Goal: Information Seeking & Learning: Learn about a topic

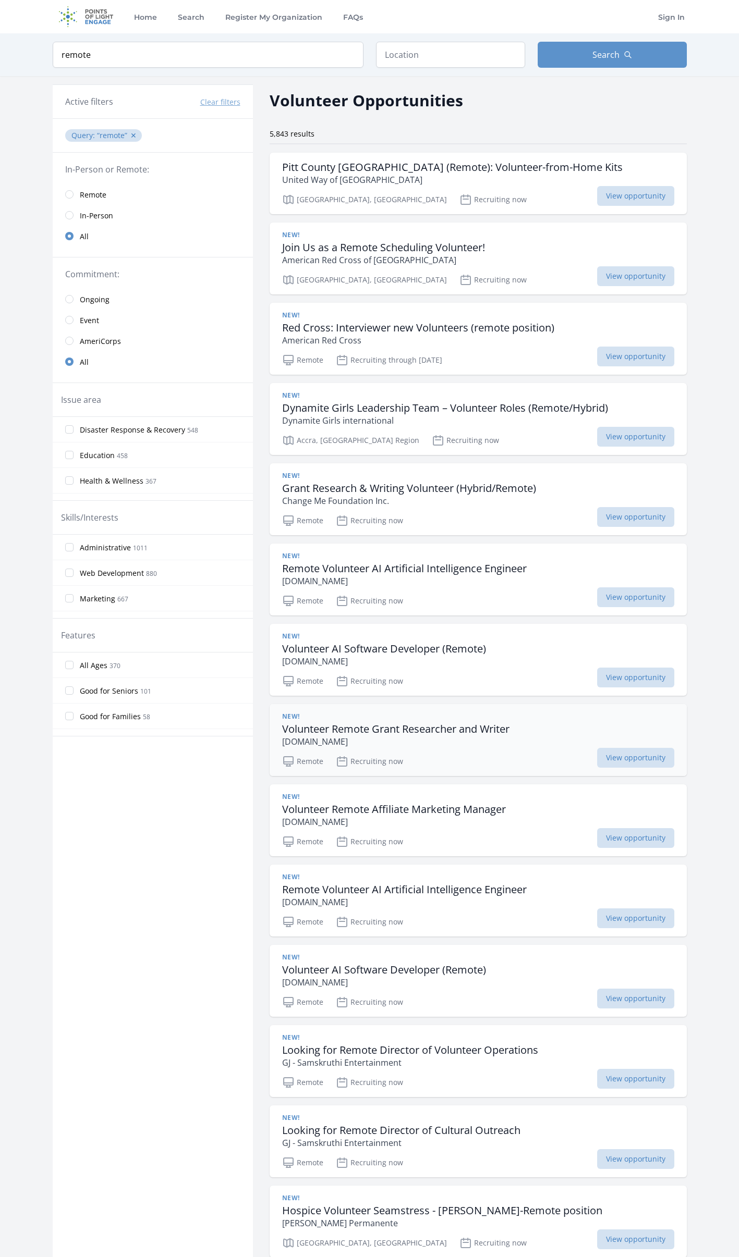
scroll to position [104, 0]
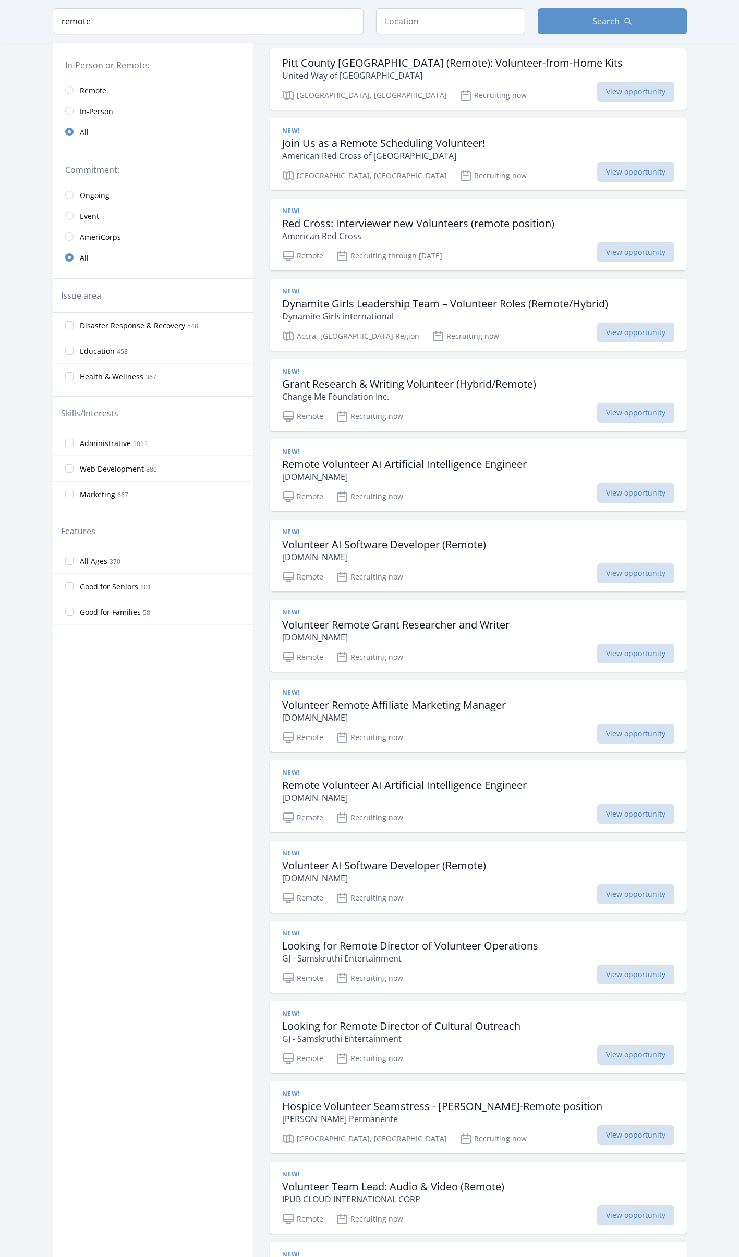
click at [71, 86] on link "Remote" at bounding box center [153, 90] width 200 height 21
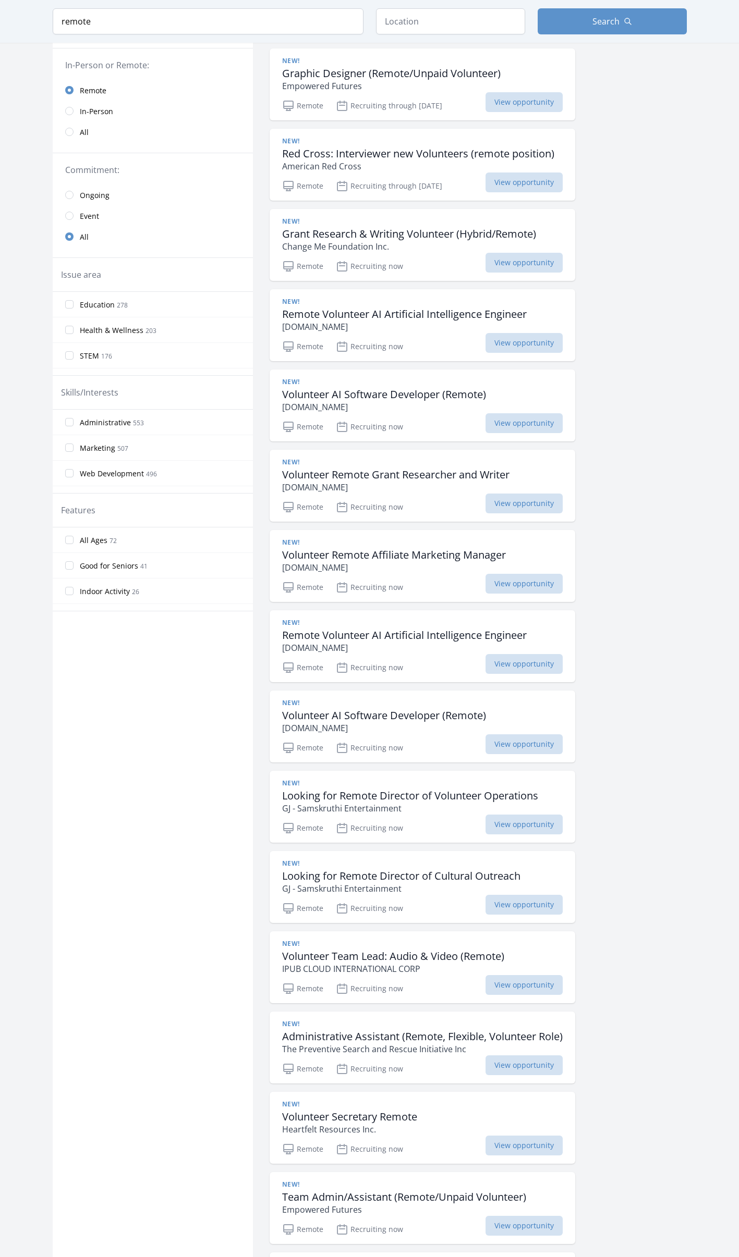
click at [67, 190] on link "Ongoing" at bounding box center [153, 195] width 200 height 21
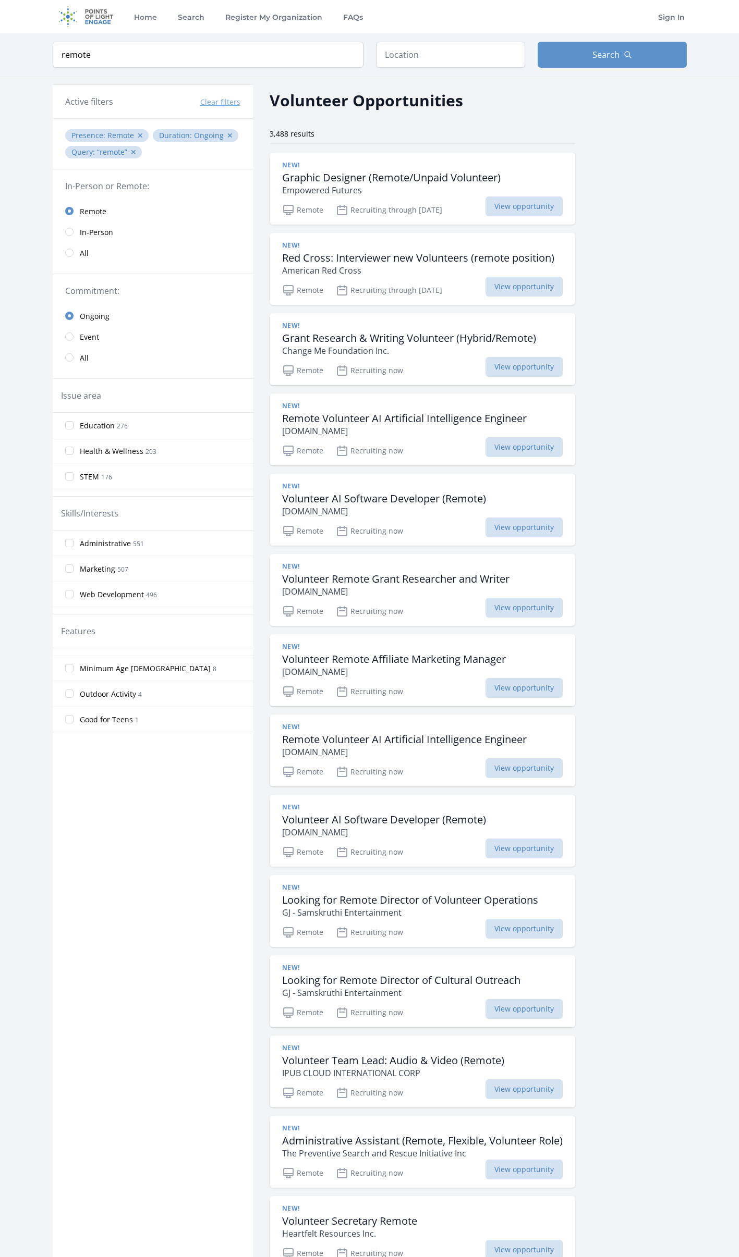
scroll to position [52, 0]
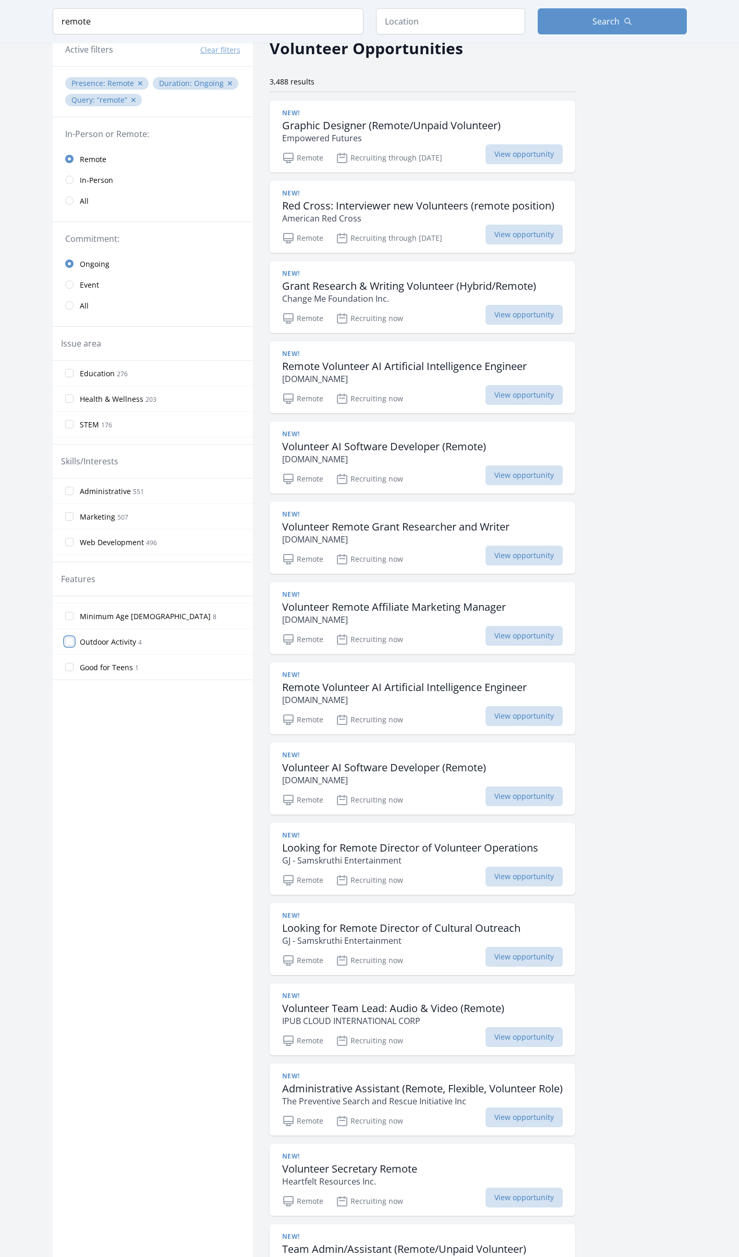
click at [73, 643] on input "Outdoor Activity 4" at bounding box center [69, 641] width 8 height 8
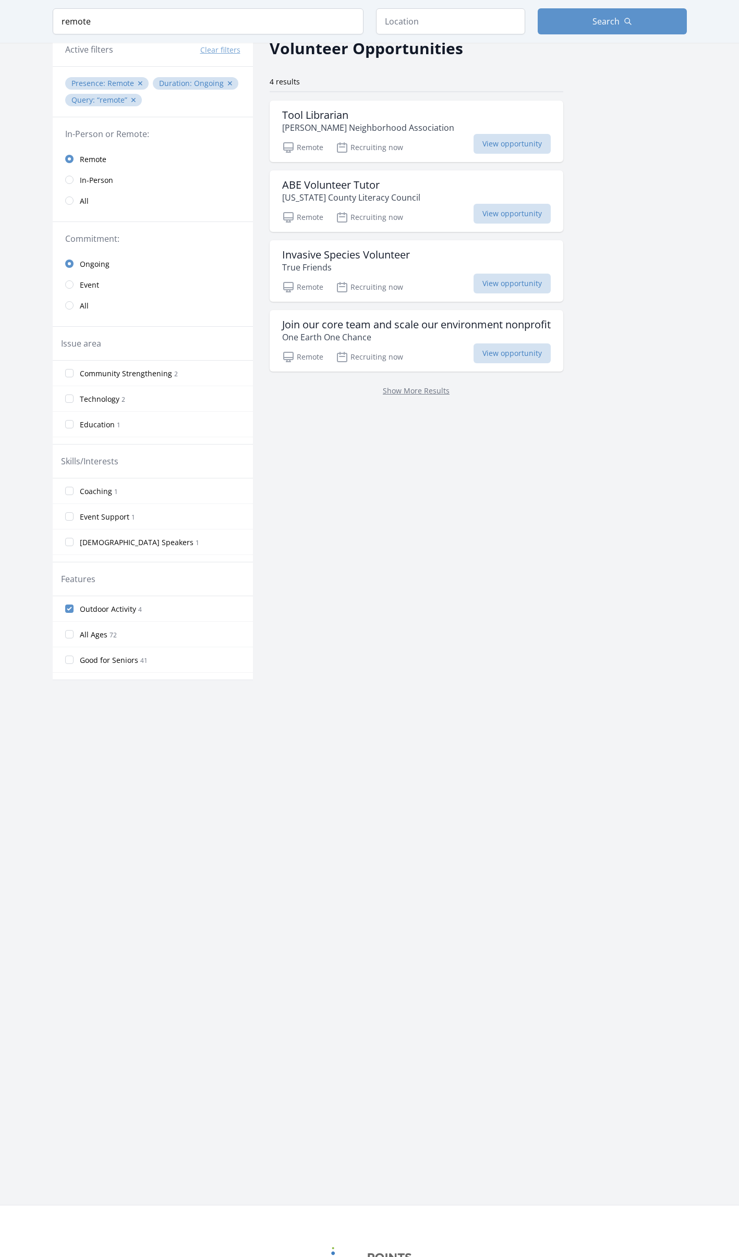
scroll to position [104, 0]
click at [363, 259] on h3 "Invasive Species Volunteer" at bounding box center [346, 255] width 128 height 13
